Goal: Information Seeking & Learning: Learn about a topic

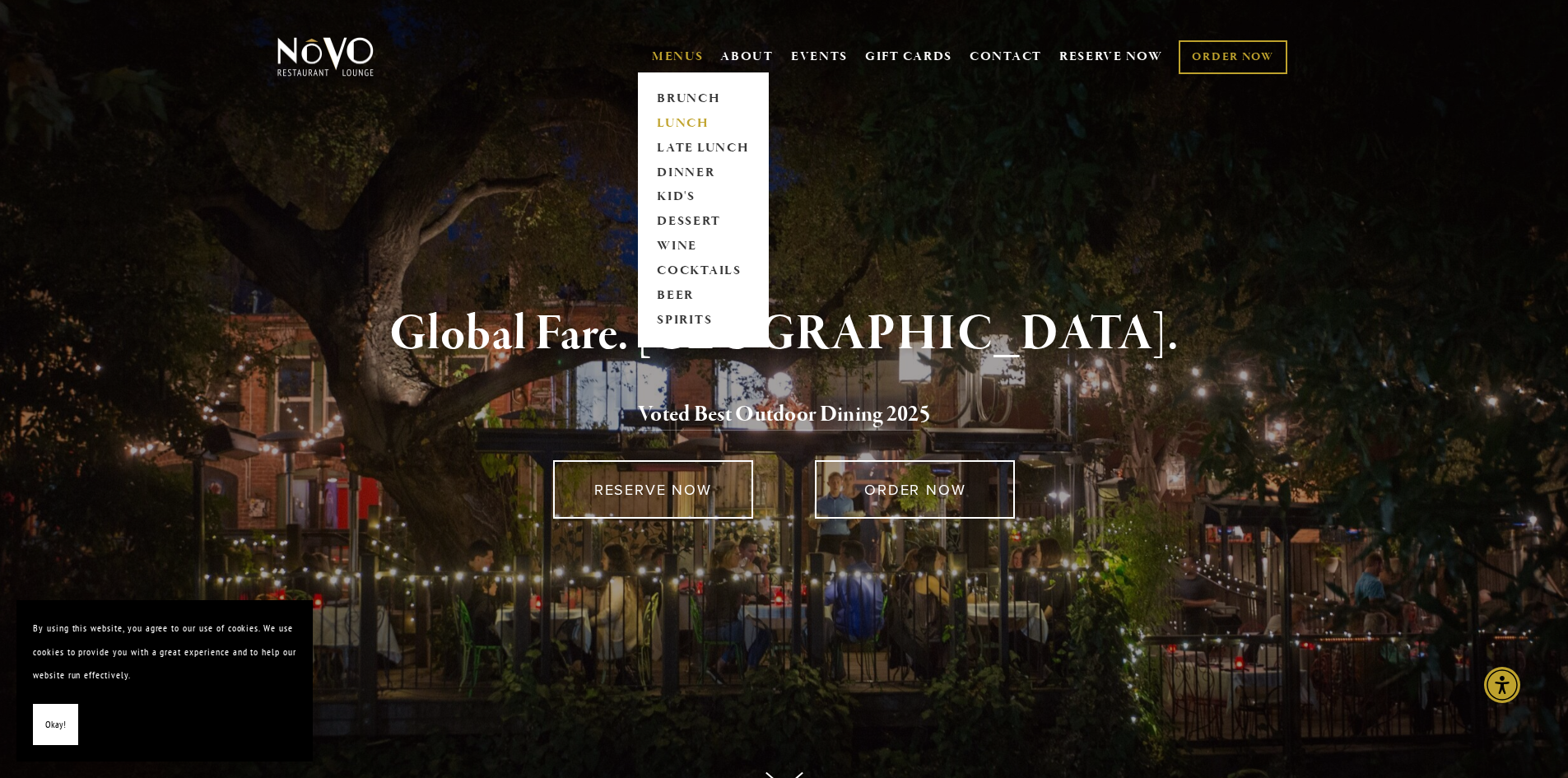
click at [684, 121] on link "LUNCH" at bounding box center [704, 123] width 103 height 25
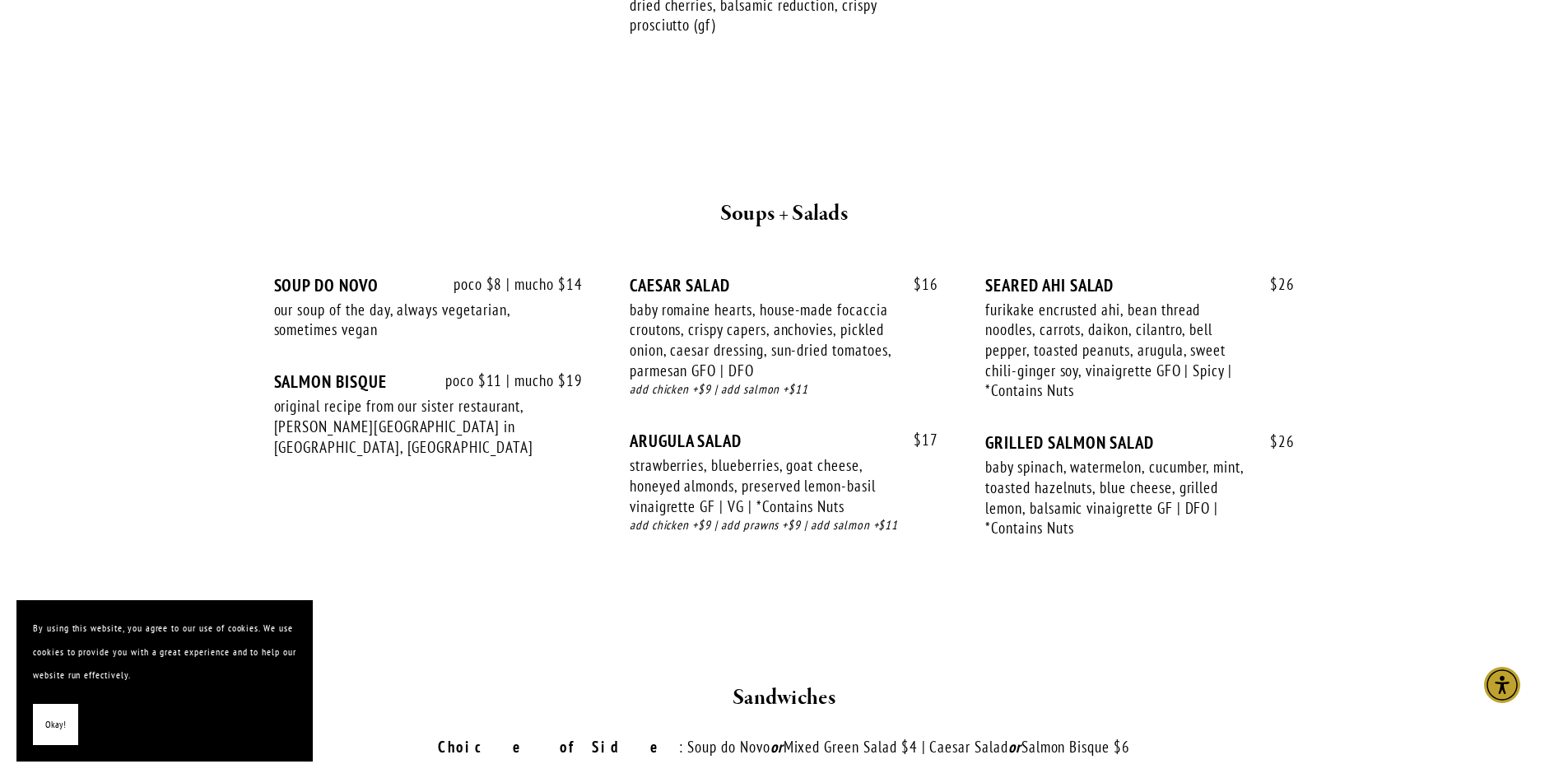
scroll to position [1812, 0]
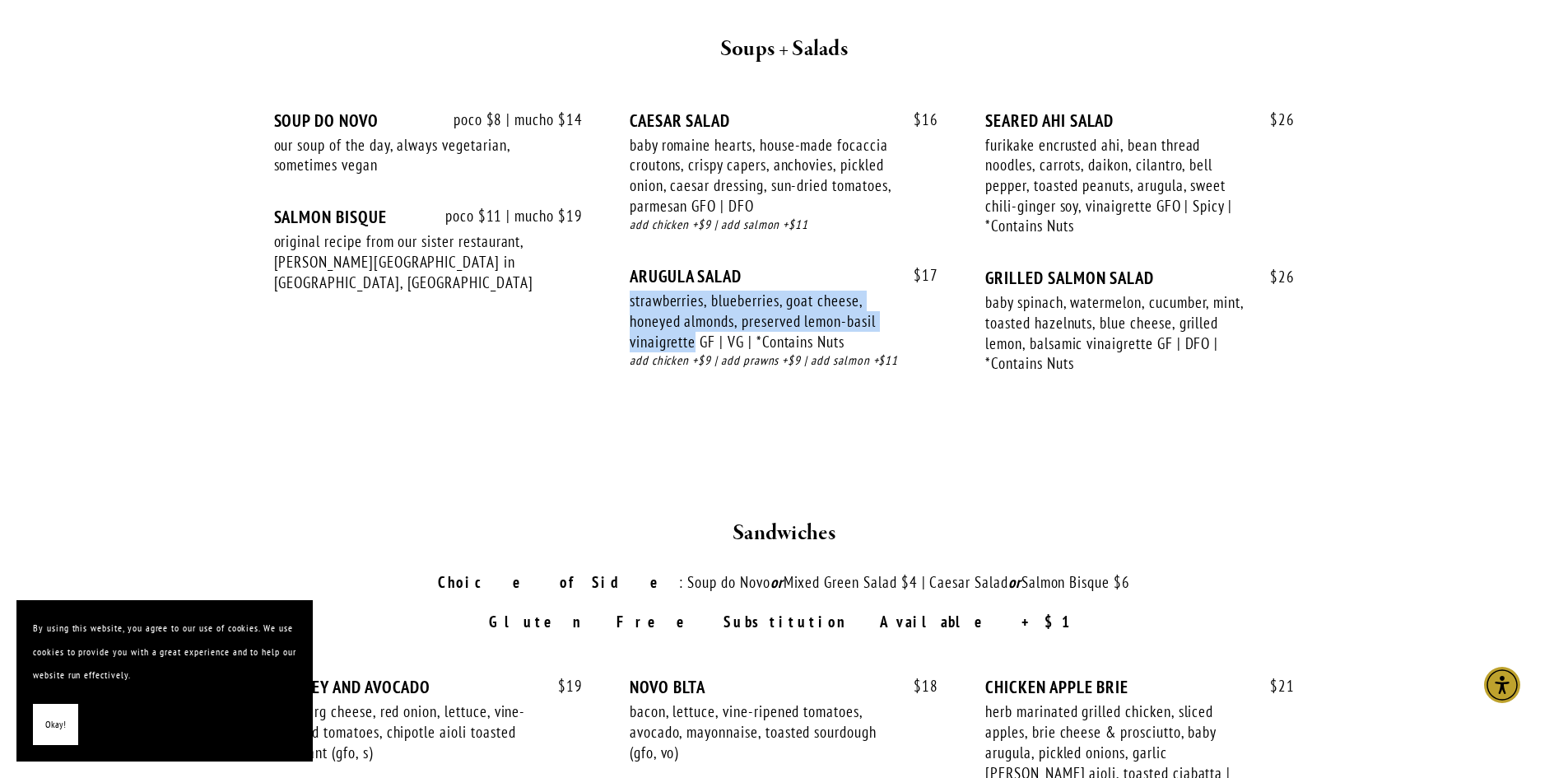
drag, startPoint x: 696, startPoint y: 319, endPoint x: 623, endPoint y: 282, distance: 81.8
click at [623, 282] on div "poco $8 | mucho $14 SOUP DO NOVO our soup of the day, always vegetarian, someti…" at bounding box center [784, 257] width 1021 height 294
copy div "strawberries, blueberries, goat cheese, honeyed almonds, preserved lemon-basil …"
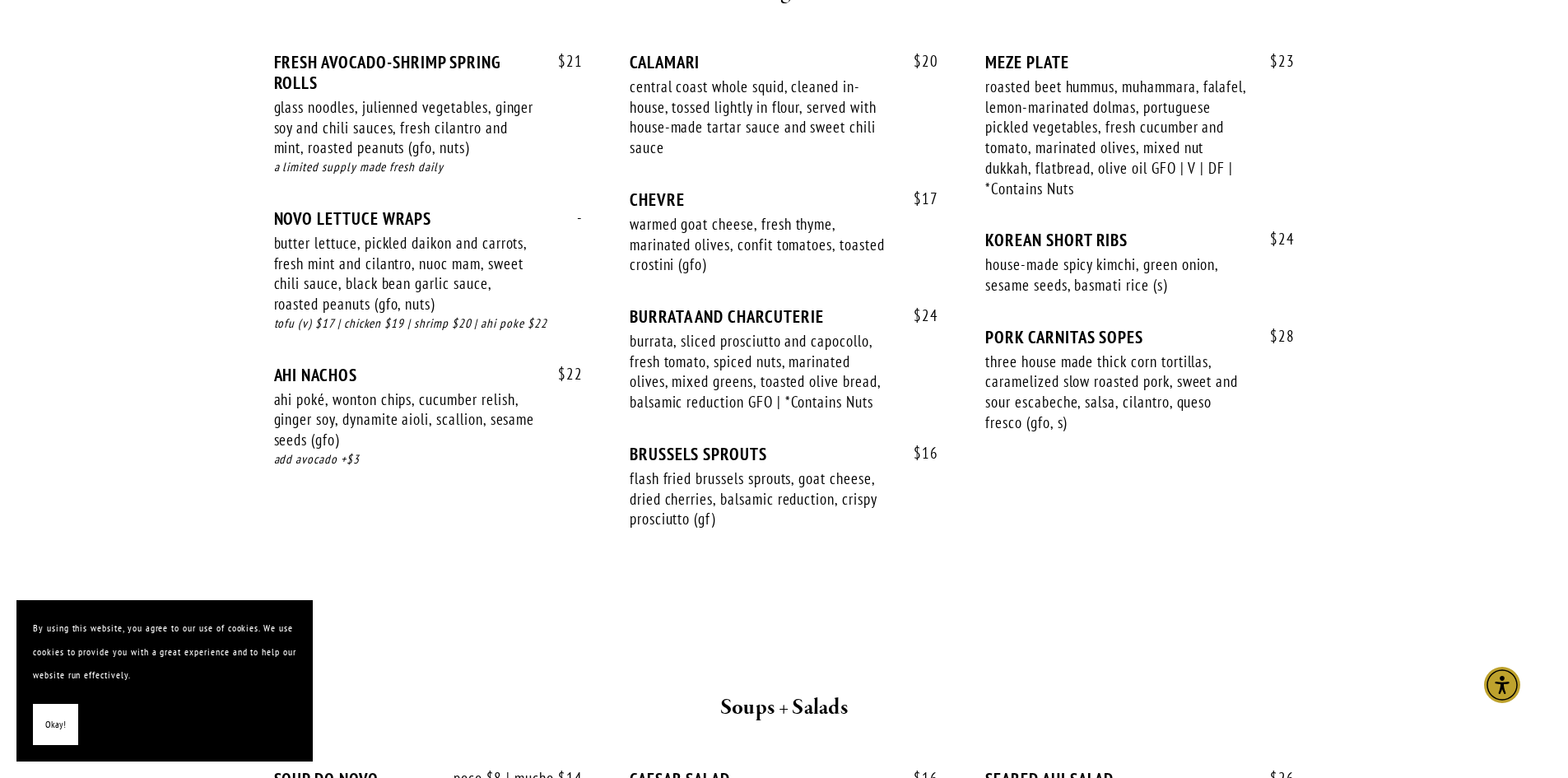
click at [659, 541] on div "$ 21 FRESH AVOCADO-SHRIMP SPRING ROLLS glass noodles, julienned vegetables, gin…" at bounding box center [784, 298] width 1048 height 553
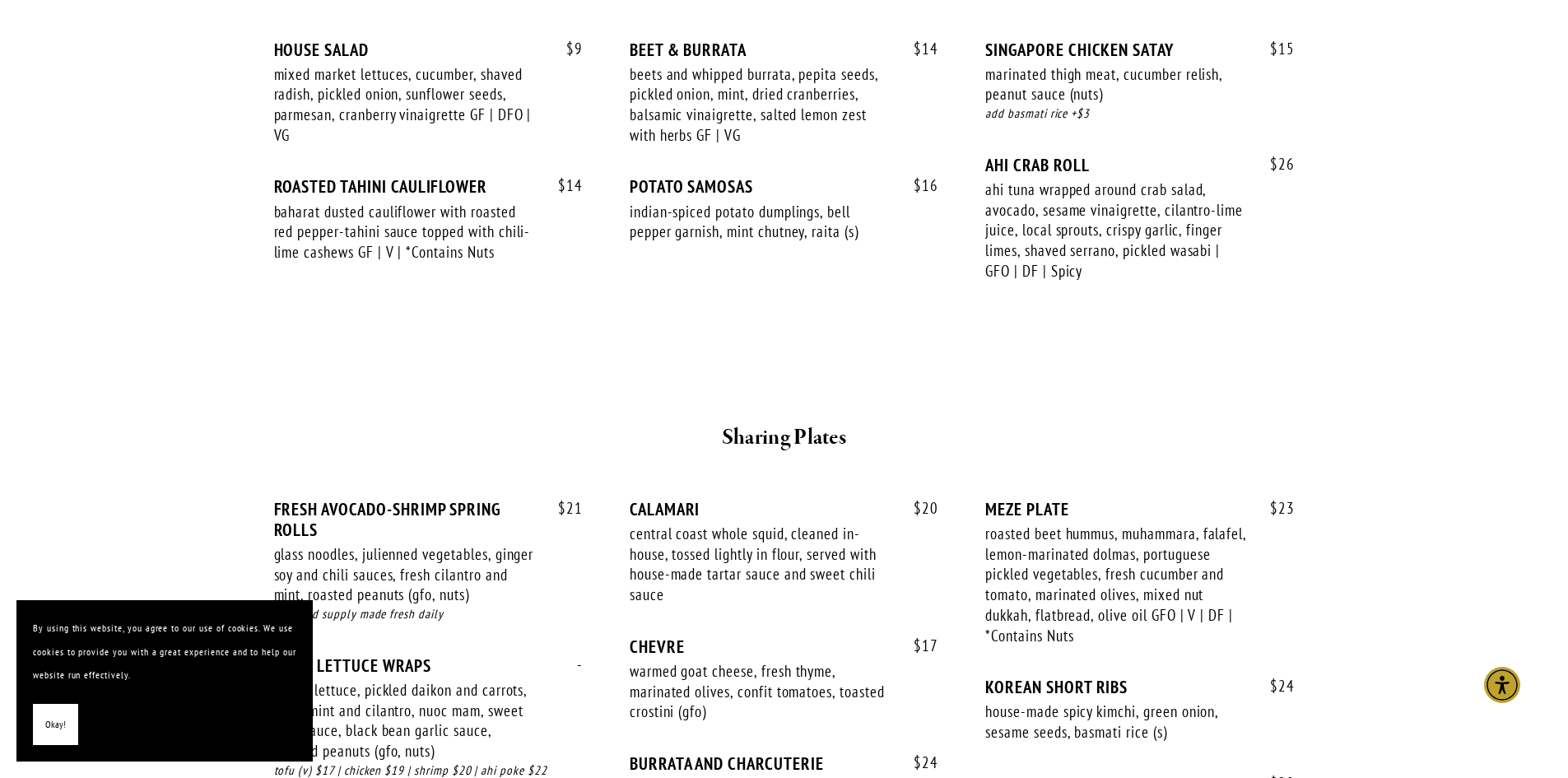
scroll to position [741, 0]
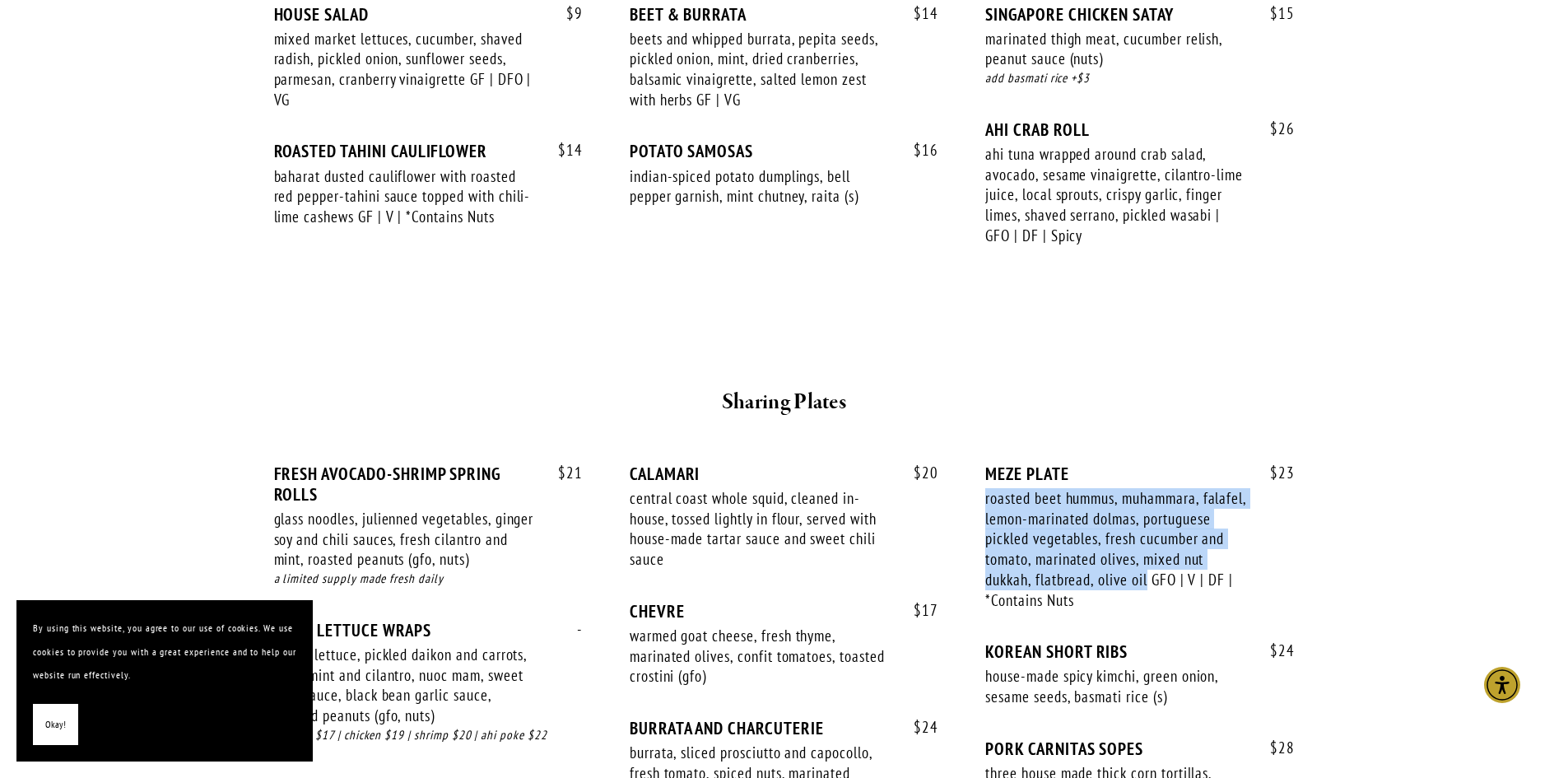
drag, startPoint x: 1150, startPoint y: 556, endPoint x: 985, endPoint y: 479, distance: 182.1
click at [985, 479] on div "$ 21 FRESH AVOCADO-SHRIMP SPRING ROLLS glass noodles, julienned vegetables, gin…" at bounding box center [784, 718] width 1021 height 509
copy div "roasted beet hummus, muhammara, falafel, lemon-marinated dolmas, portuguese pic…"
